Goal: Task Accomplishment & Management: Manage account settings

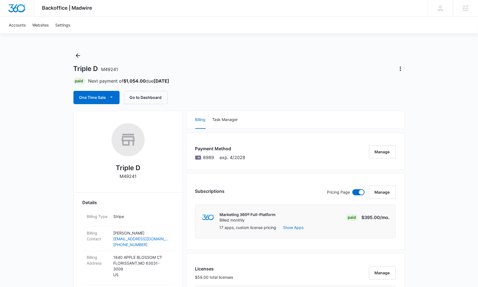
scroll to position [447, 0]
click at [77, 54] on icon "Back" at bounding box center [78, 55] width 4 height 4
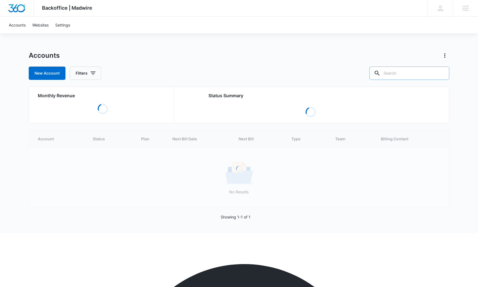
click at [408, 76] on input "text" at bounding box center [409, 73] width 80 height 13
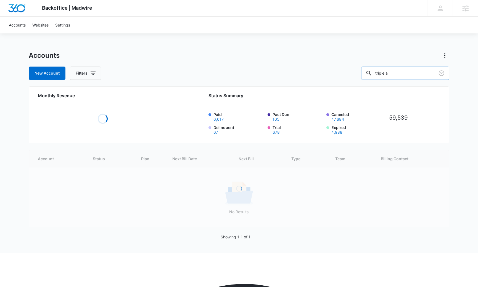
type input "triple a"
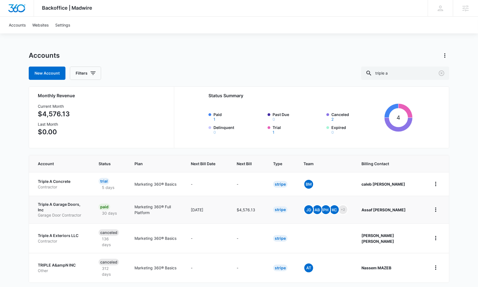
click at [69, 204] on p "Triple A Garage Doors, Inc" at bounding box center [61, 206] width 47 height 11
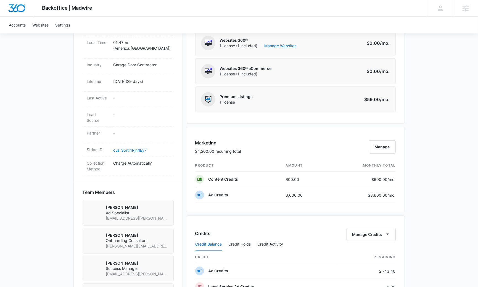
scroll to position [256, 0]
click at [380, 147] on button "Manage" at bounding box center [382, 145] width 27 height 13
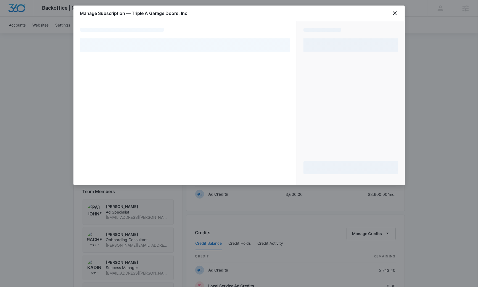
select select "pm_1RtEO7A4n8RTgNjUAYMwnW4F"
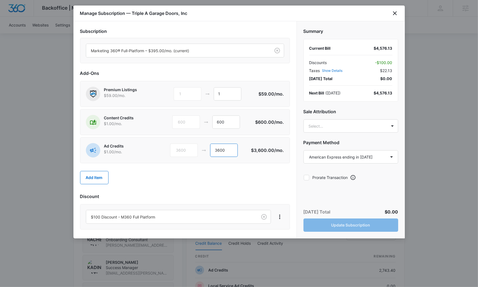
click at [218, 149] on input "3600" at bounding box center [224, 150] width 28 height 13
type input "2600"
click at [353, 222] on button "Update Subscription" at bounding box center [350, 224] width 95 height 13
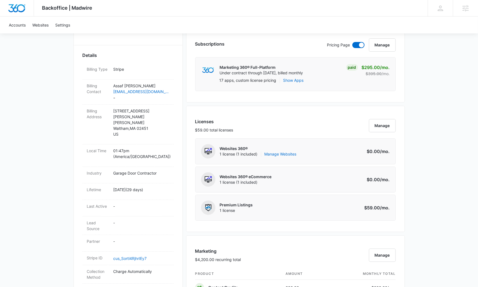
scroll to position [0, 0]
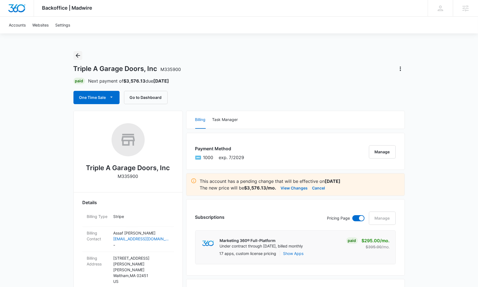
click at [76, 55] on icon "Back" at bounding box center [78, 55] width 4 height 4
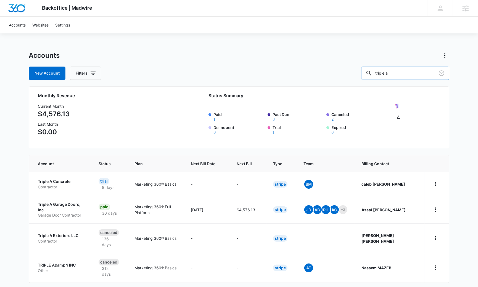
click at [411, 75] on input "triple a" at bounding box center [405, 73] width 88 height 13
type input "terre haut"
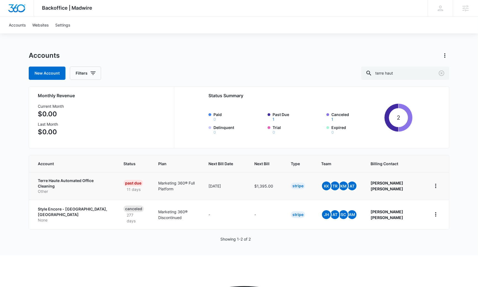
click at [79, 181] on p "Terre Haute Automated Office Cleaning" at bounding box center [74, 183] width 72 height 11
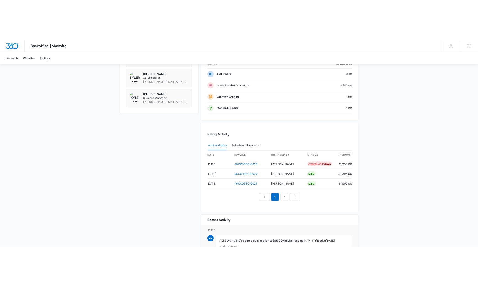
scroll to position [439, 0]
